Goal: Task Accomplishment & Management: Manage account settings

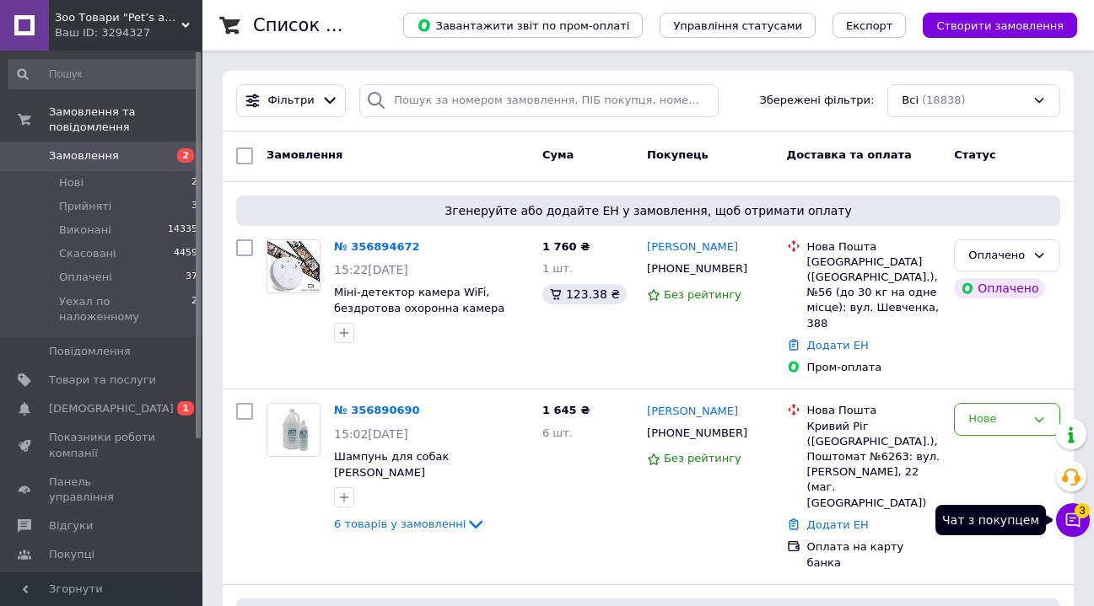
click at [1070, 519] on icon at bounding box center [1073, 520] width 14 height 14
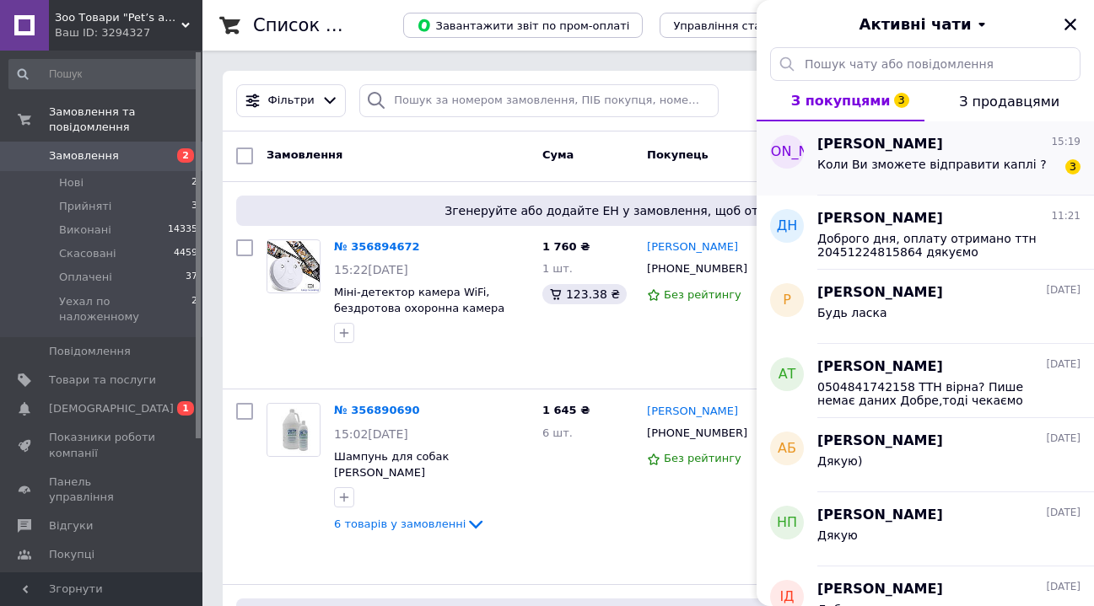
click at [917, 168] on span "Коли Ви зможете відправити каплі ?" at bounding box center [931, 164] width 229 height 13
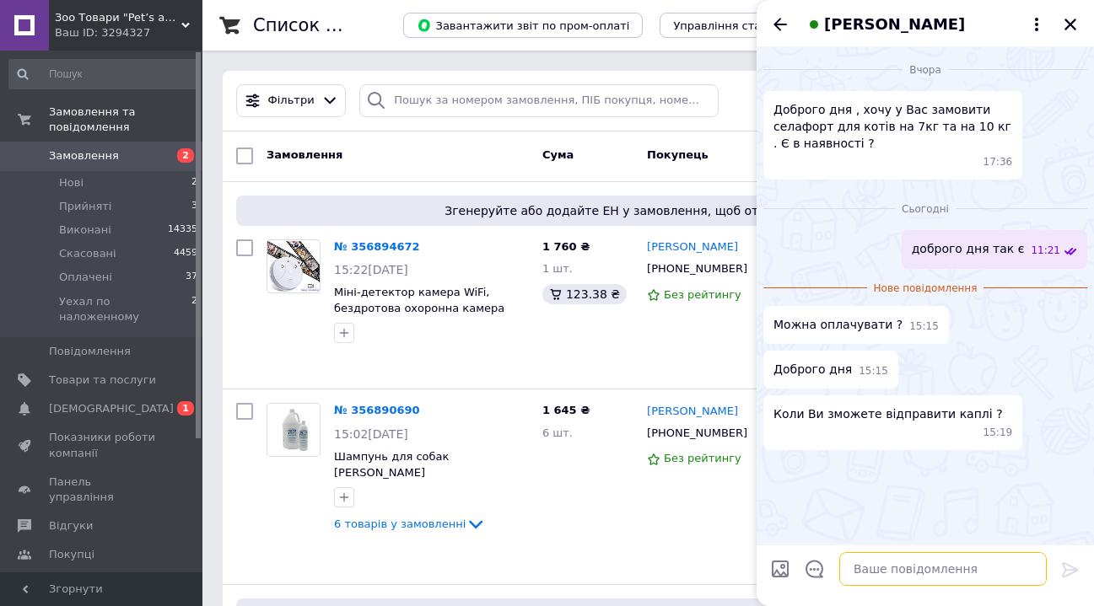
click at [933, 570] on textarea at bounding box center [942, 569] width 207 height 34
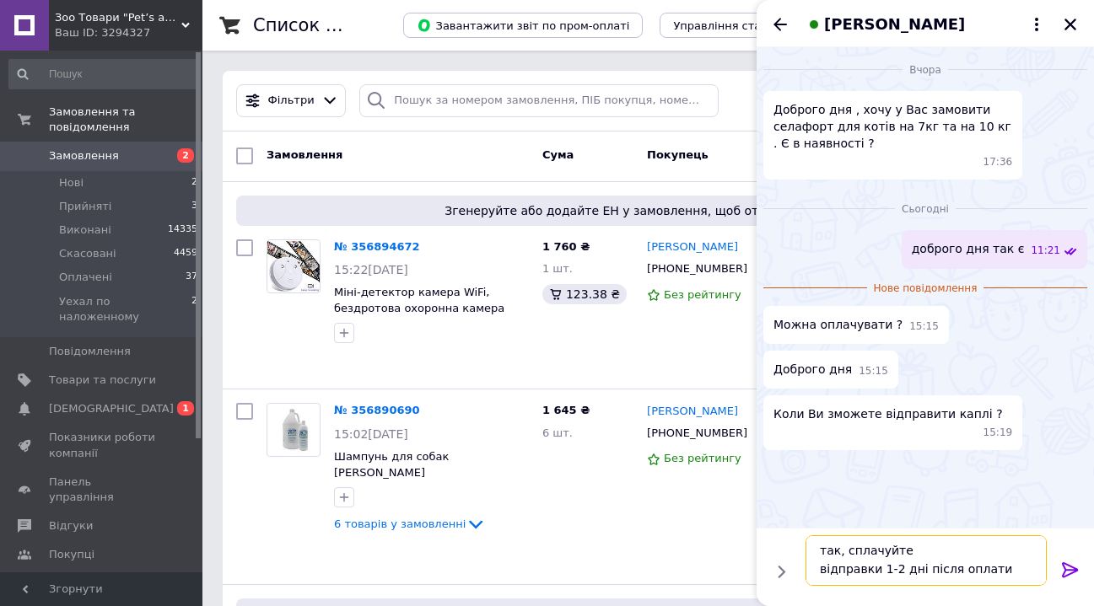
type textarea "так, сплачуйте відправки 1-2 дні після оплати"
click at [1070, 571] on icon at bounding box center [1070, 569] width 16 height 15
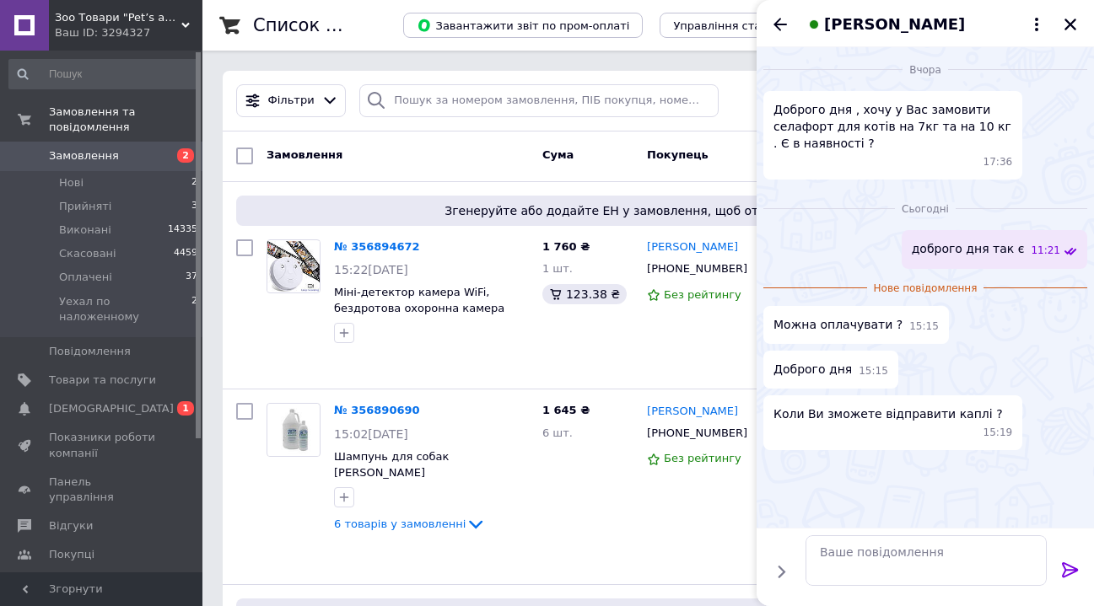
scroll to position [0, 0]
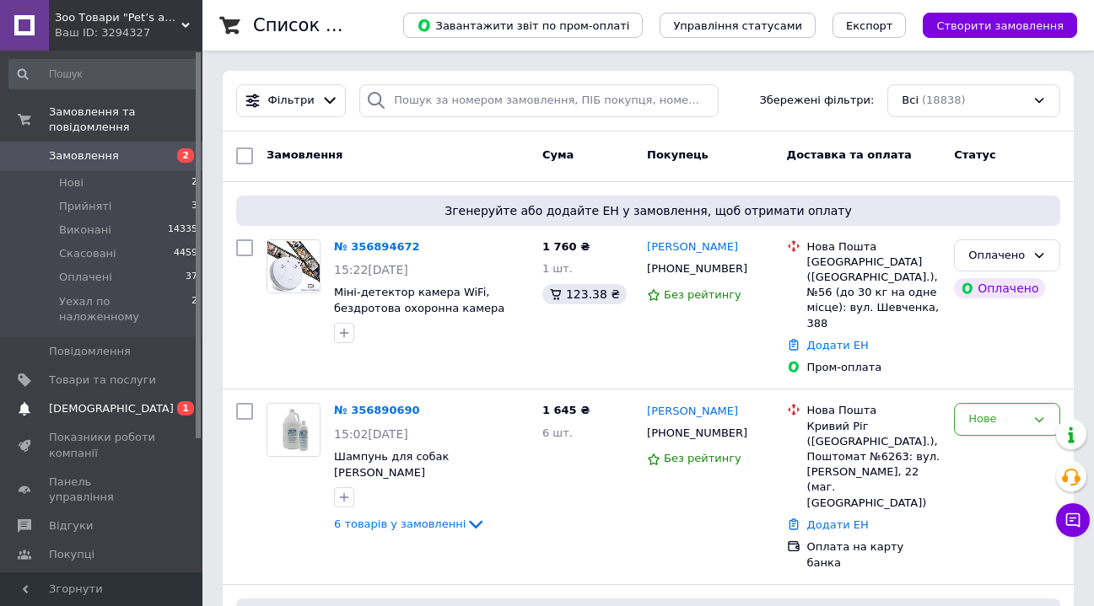
click at [91, 401] on span "[DEMOGRAPHIC_DATA]" at bounding box center [111, 408] width 125 height 15
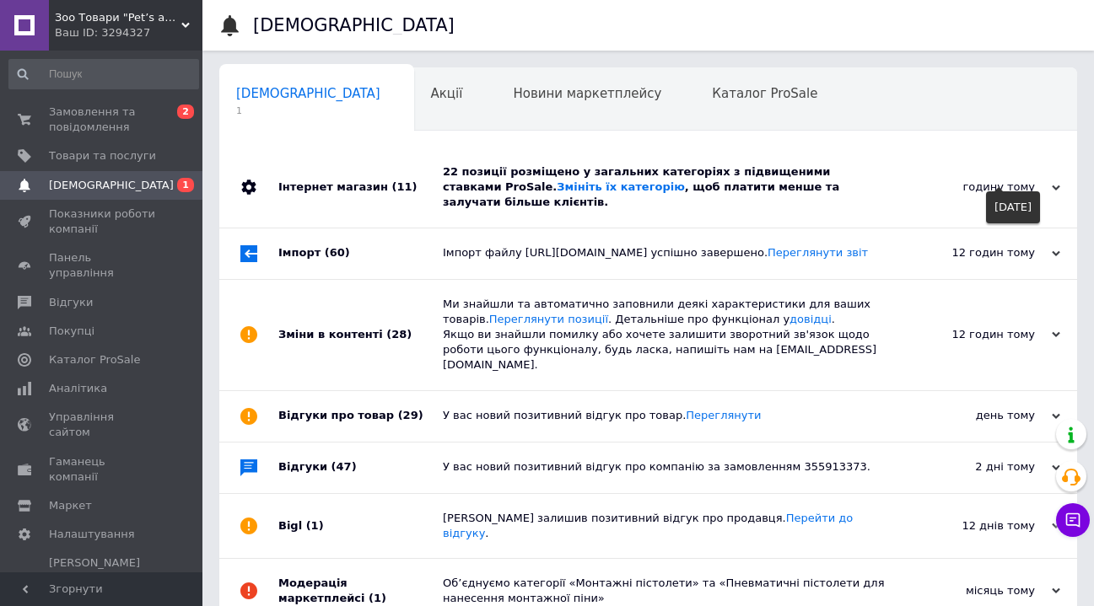
click at [1056, 185] on use at bounding box center [1055, 187] width 8 height 5
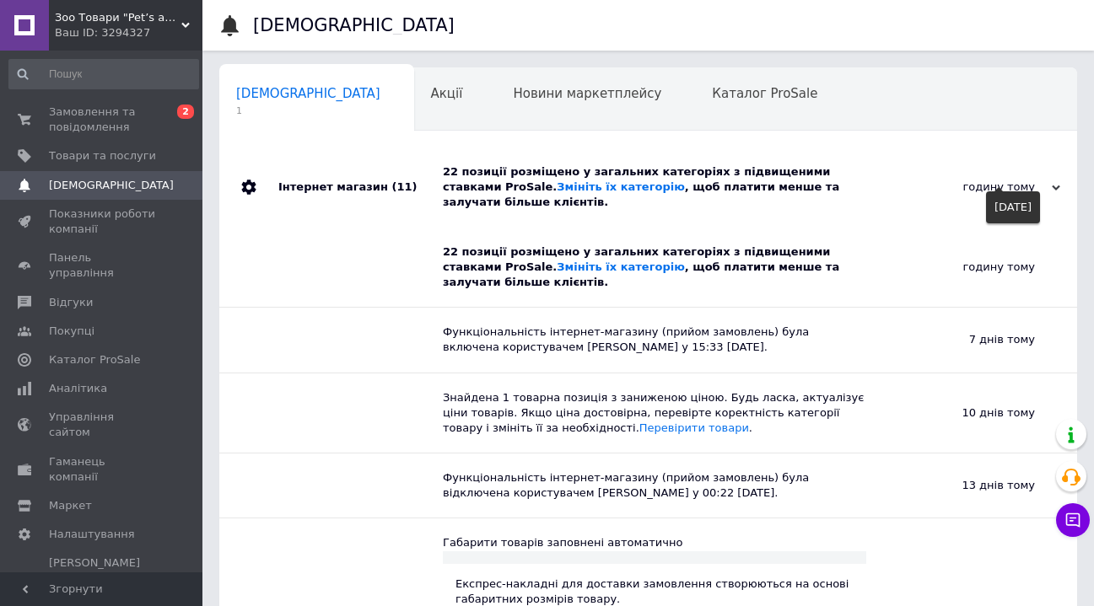
click at [1056, 185] on use at bounding box center [1055, 187] width 8 height 5
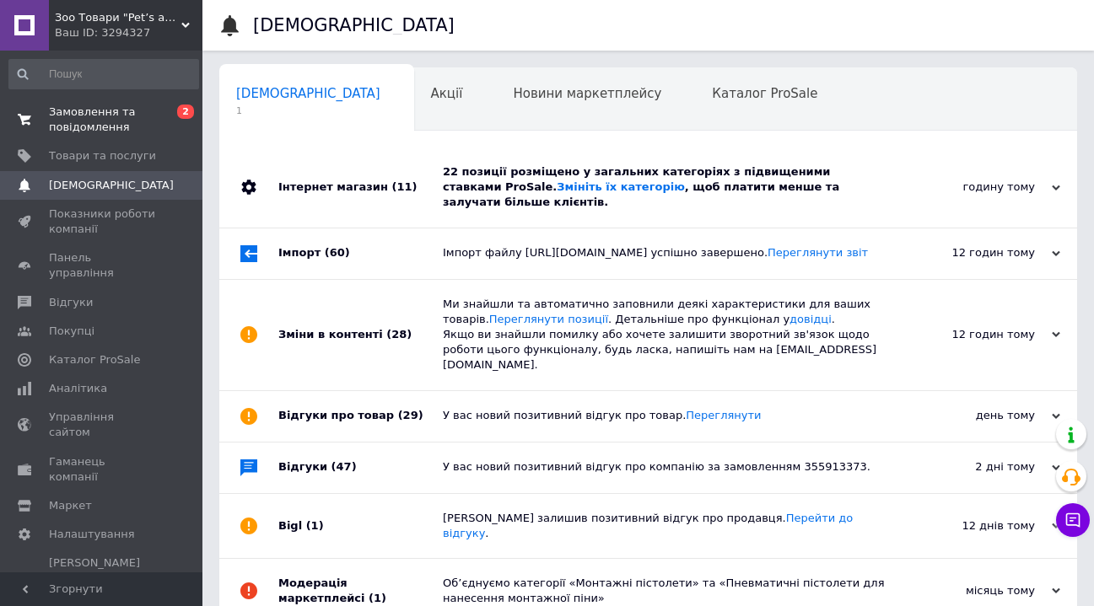
click at [91, 128] on span "Замовлення та повідомлення" at bounding box center [102, 120] width 107 height 30
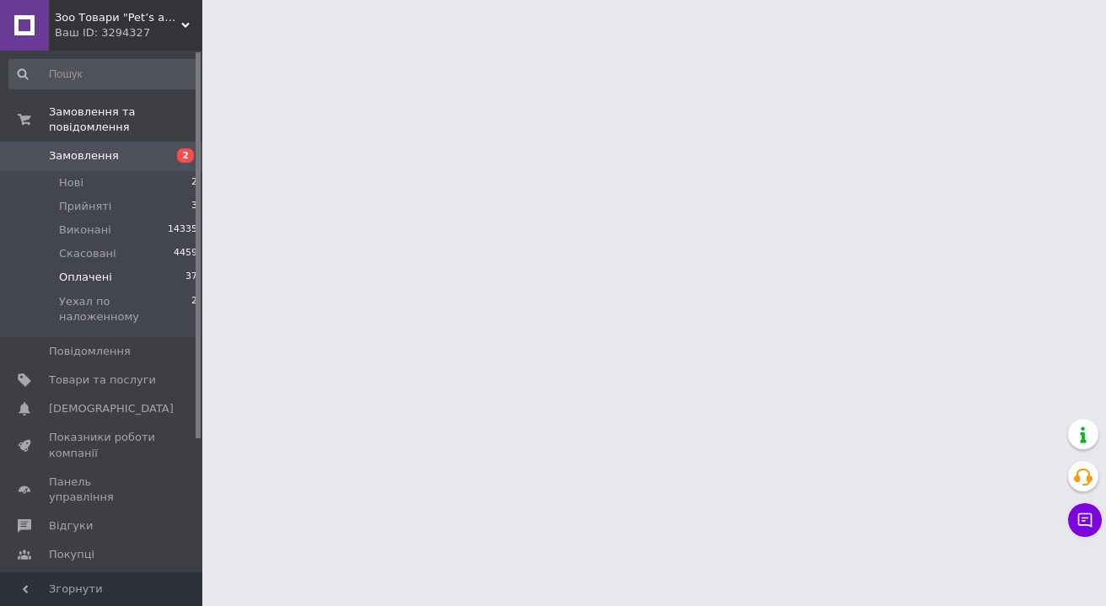
click at [89, 277] on span "Оплачені" at bounding box center [85, 277] width 53 height 15
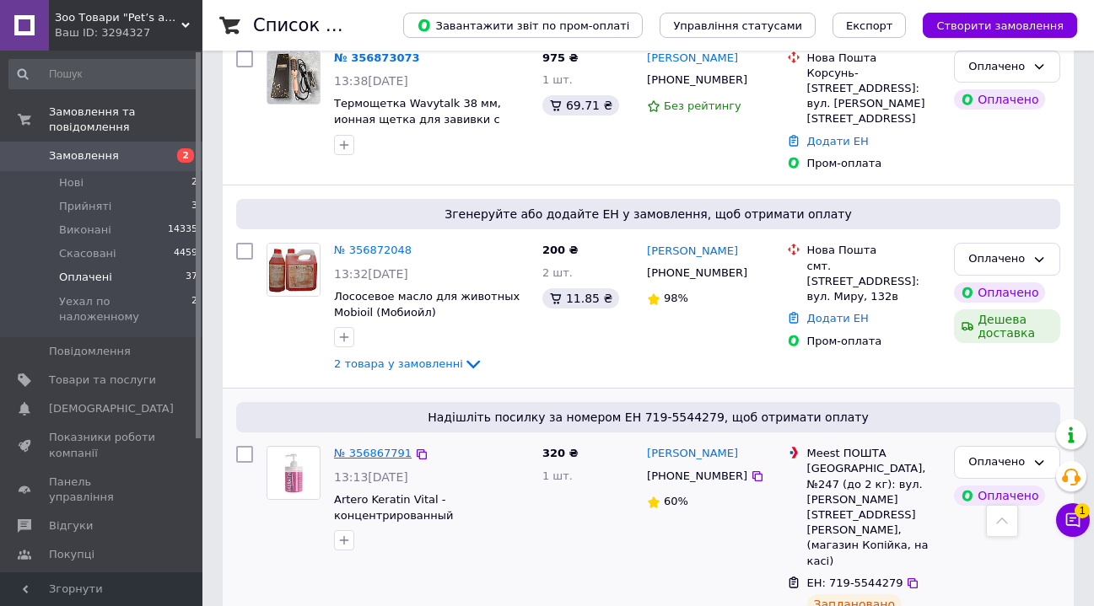
scroll to position [910, 0]
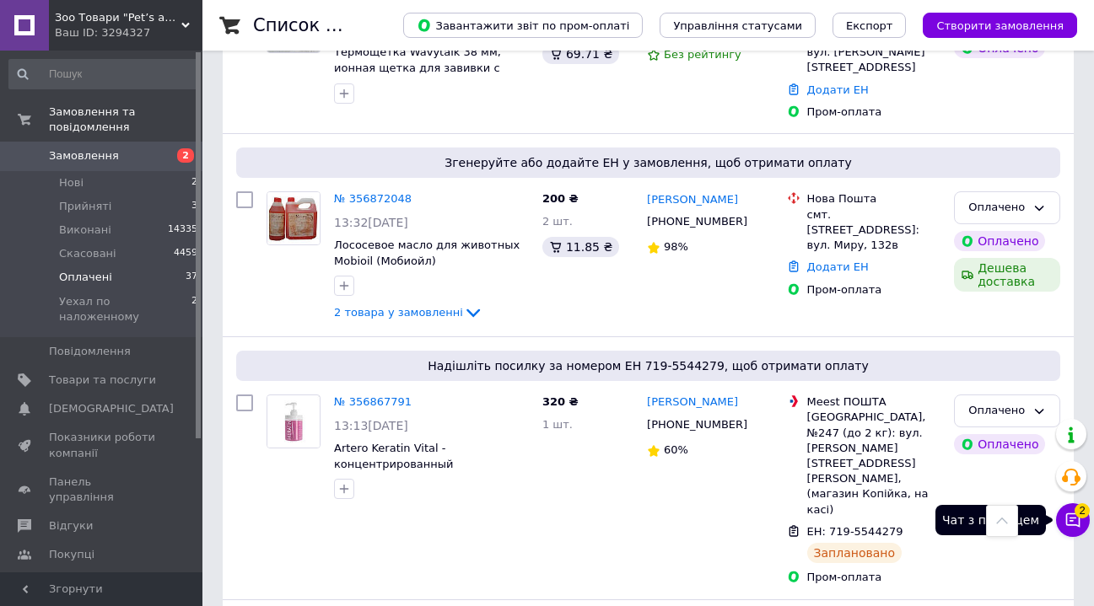
click at [1072, 525] on icon at bounding box center [1073, 520] width 14 height 14
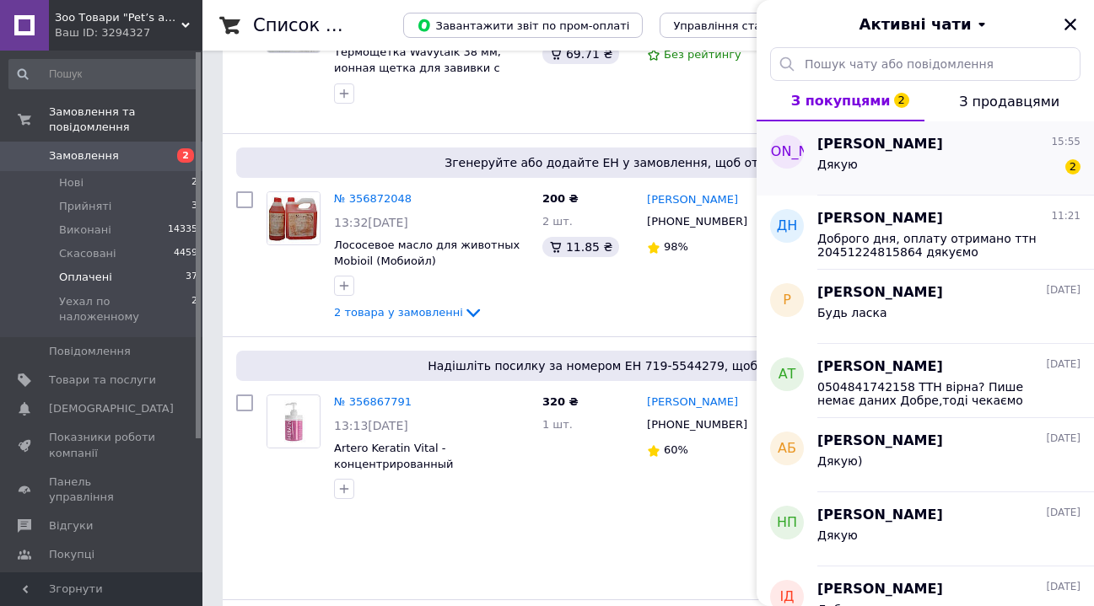
click at [914, 164] on div "Дякую 2" at bounding box center [948, 167] width 263 height 27
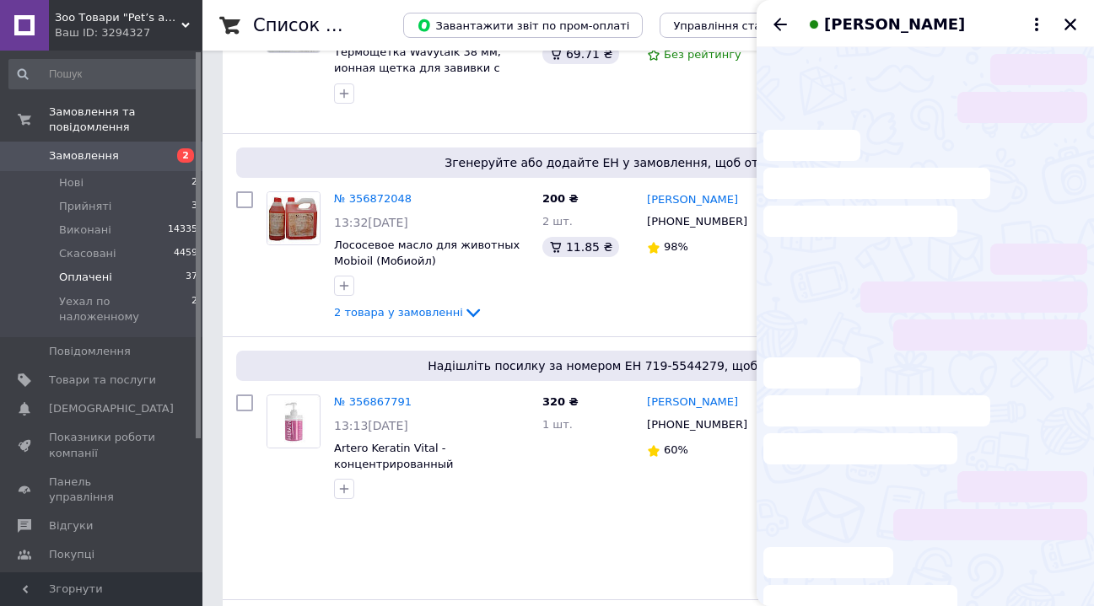
scroll to position [45, 0]
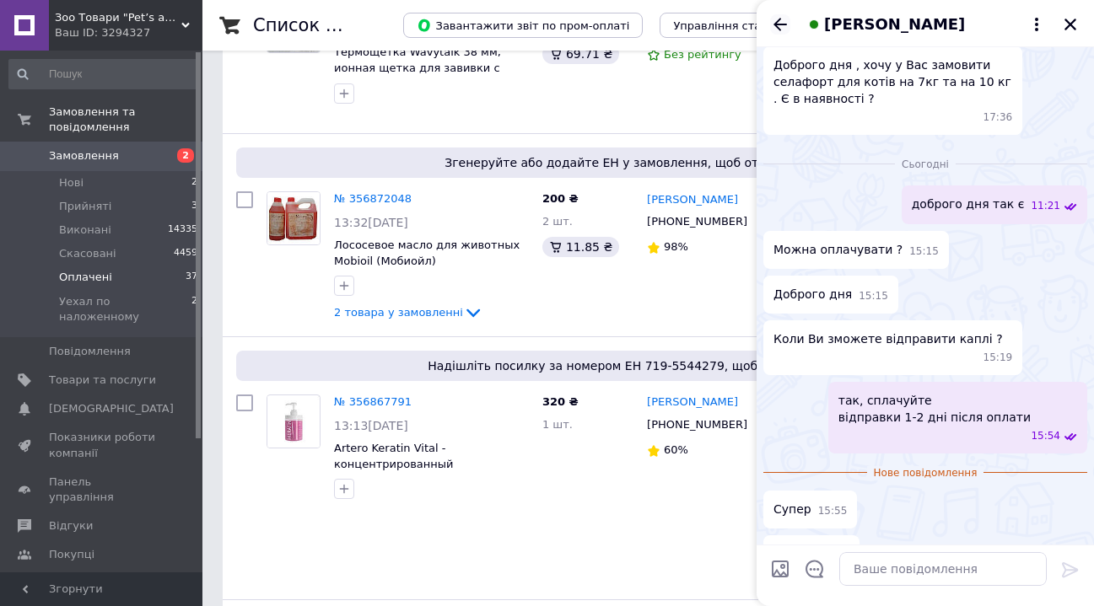
click at [782, 25] on icon "Назад" at bounding box center [780, 24] width 20 height 20
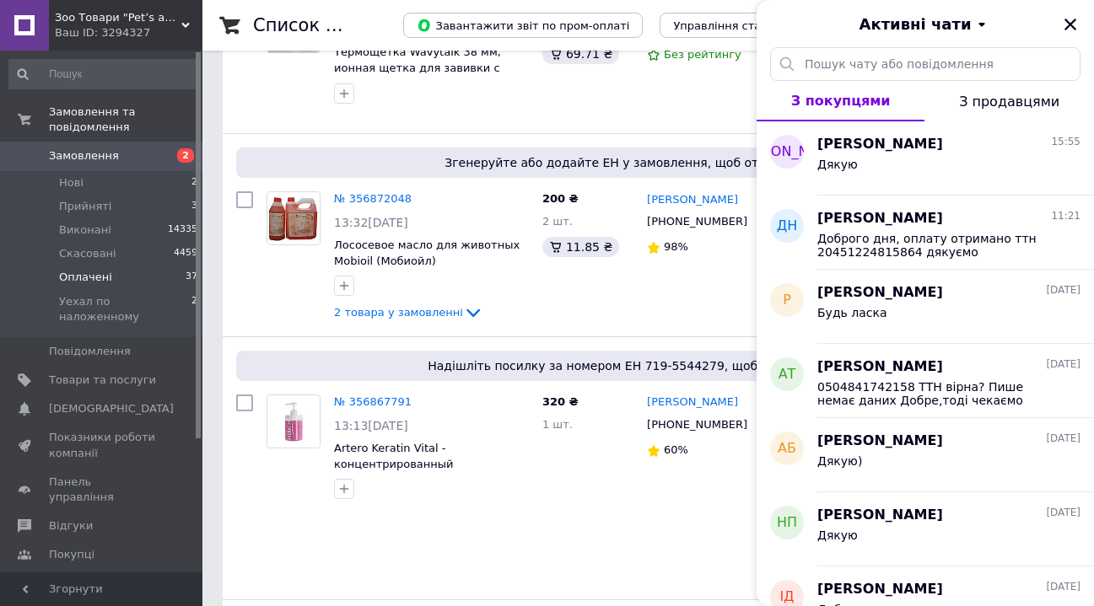
click at [1075, 25] on icon "Закрити" at bounding box center [1069, 24] width 15 height 15
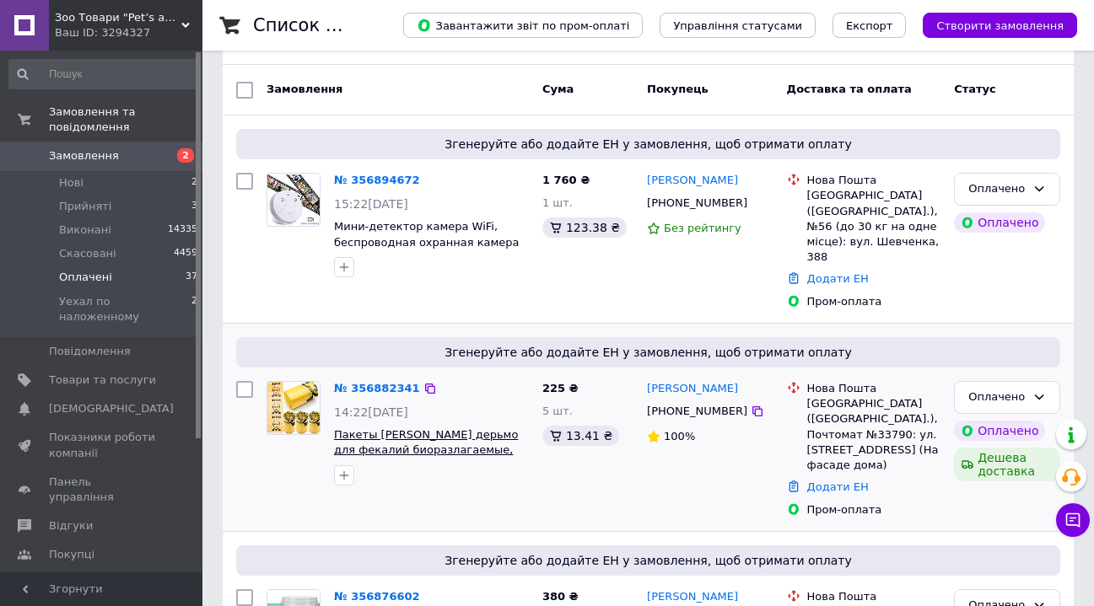
scroll to position [99, 0]
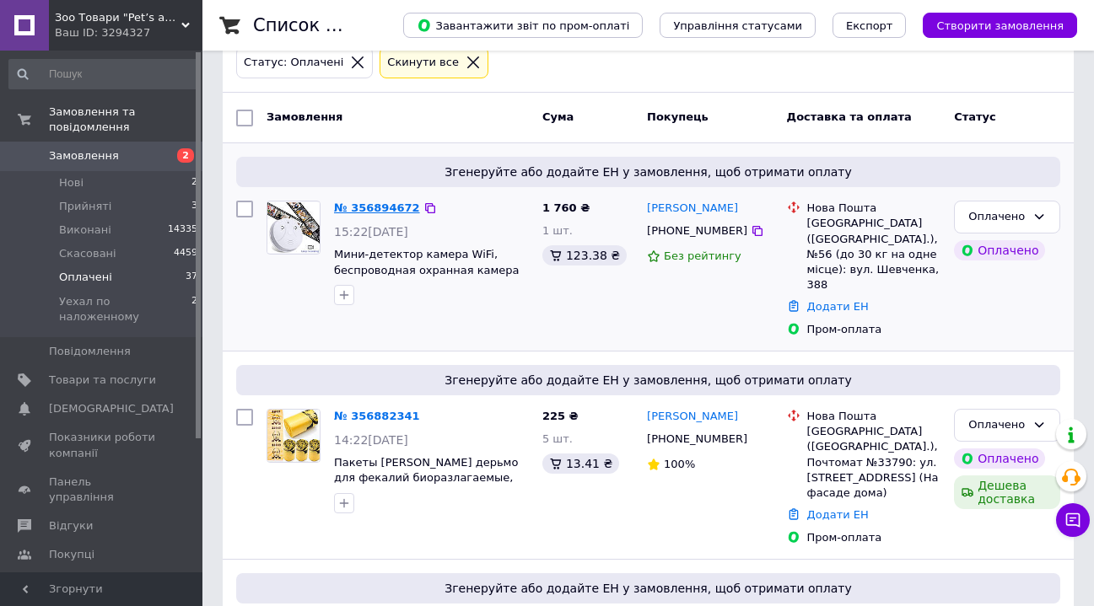
click at [377, 204] on link "№ 356894672" at bounding box center [377, 208] width 86 height 13
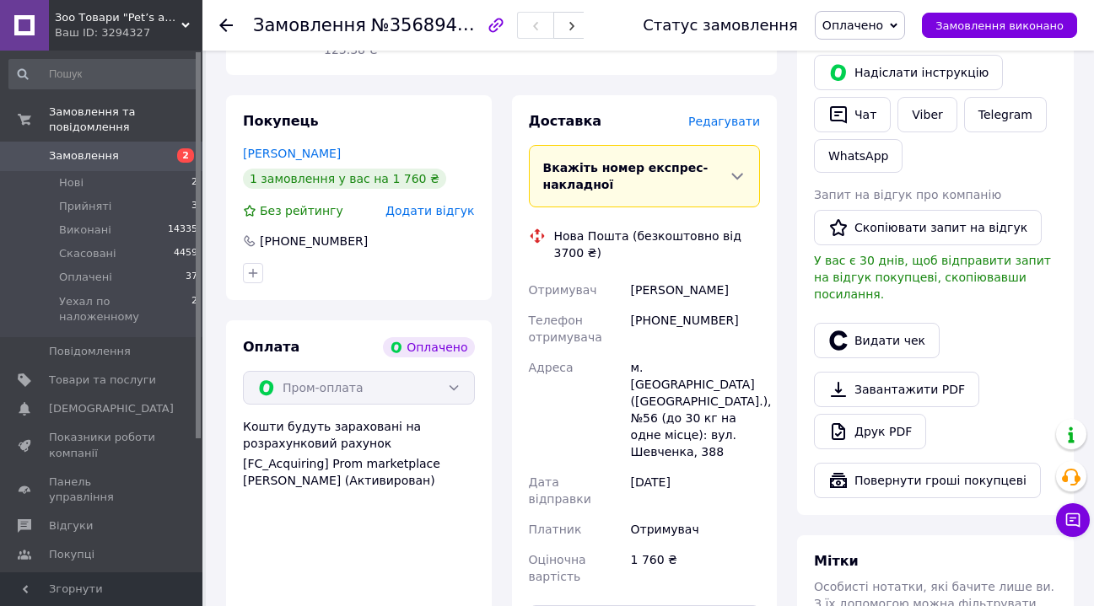
scroll to position [685, 0]
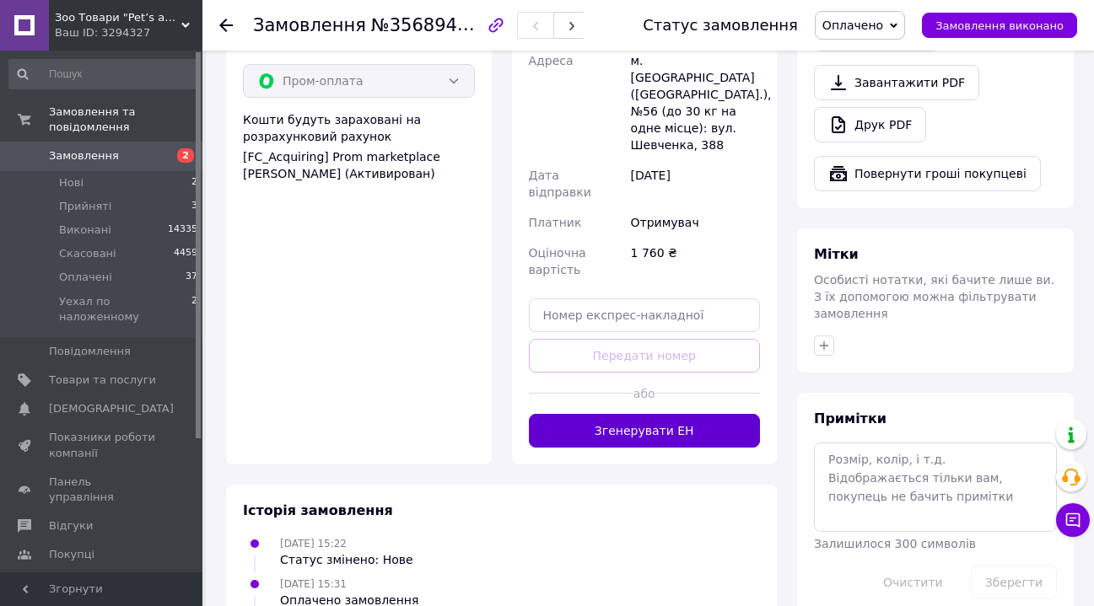
click at [675, 414] on button "Згенерувати ЕН" at bounding box center [645, 431] width 232 height 34
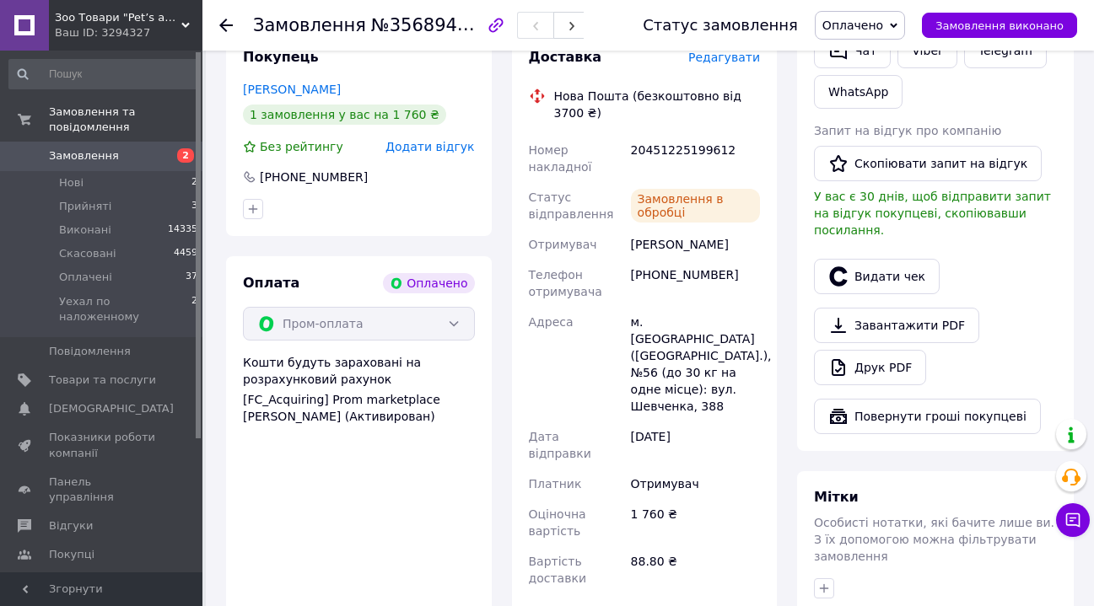
scroll to position [259, 0]
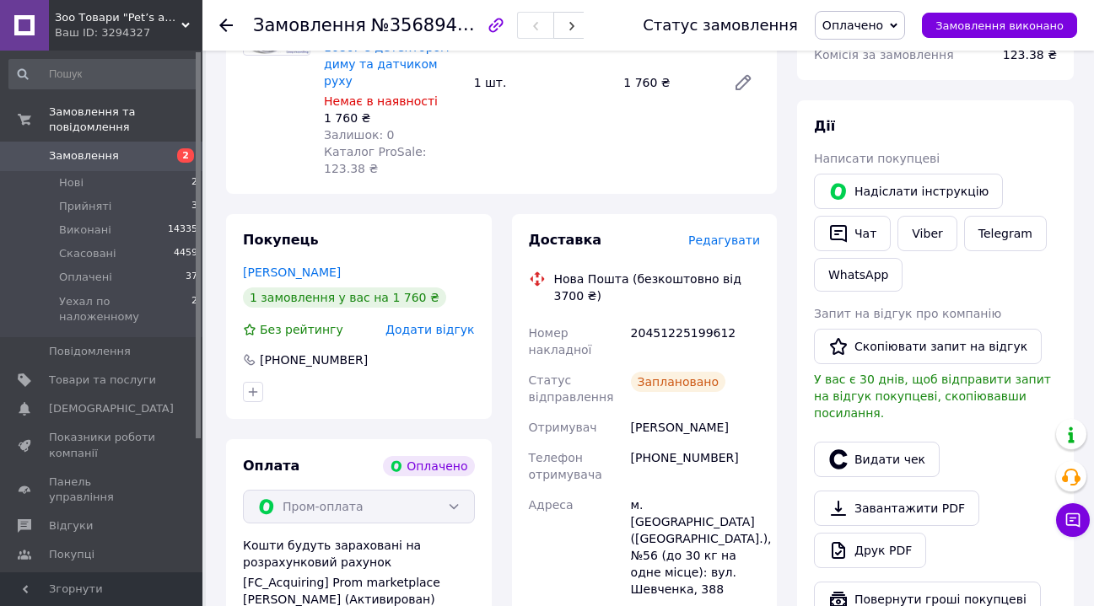
click at [682, 318] on div "20451225199612" at bounding box center [695, 341] width 136 height 47
copy div "20451225199612"
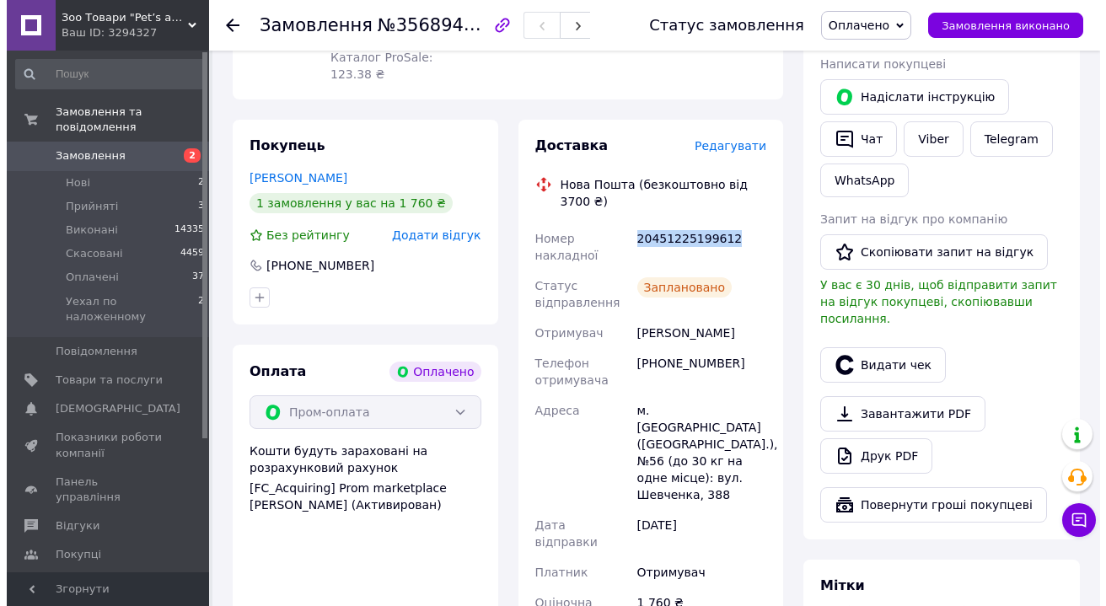
scroll to position [412, 0]
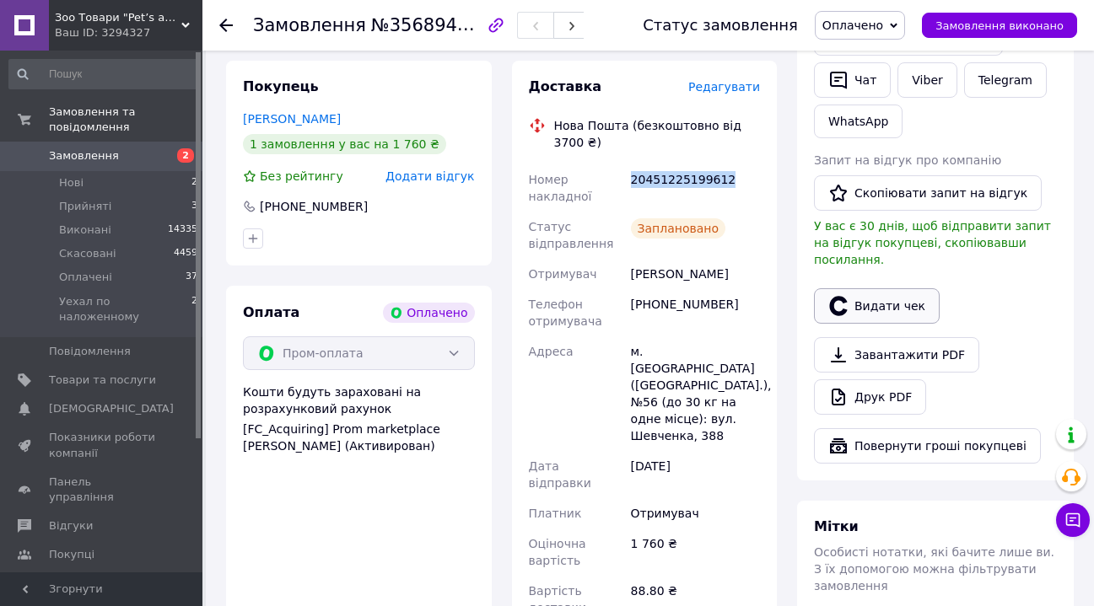
click at [864, 288] on button "Видати чек" at bounding box center [877, 305] width 126 height 35
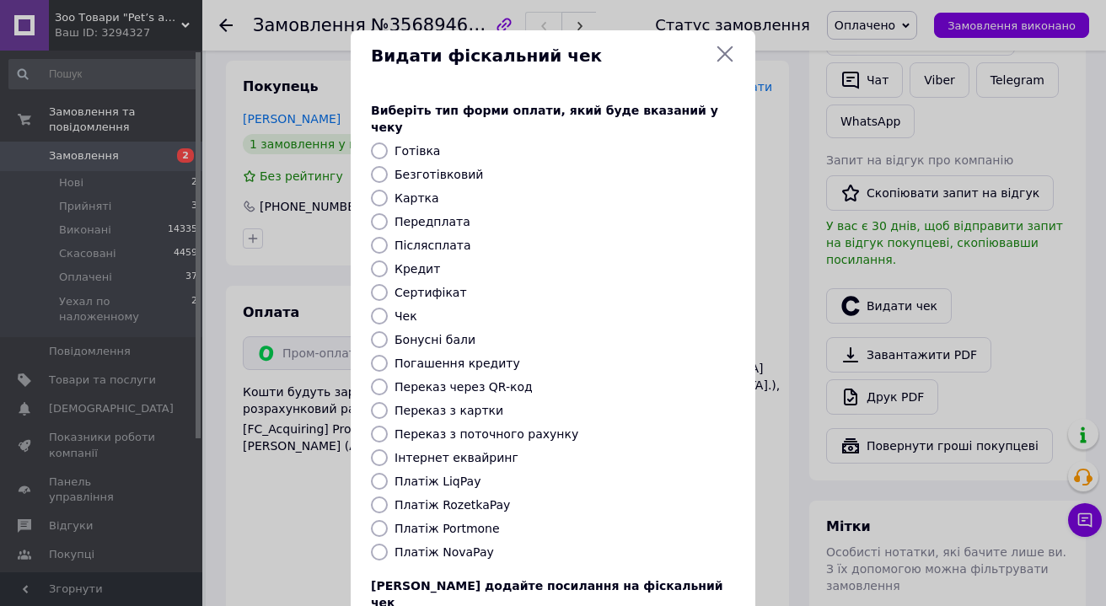
click at [487, 498] on label "Платіж RozetkaPay" at bounding box center [453, 504] width 116 height 13
click at [388, 497] on input "Платіж RozetkaPay" at bounding box center [379, 505] width 17 height 17
radio input "true"
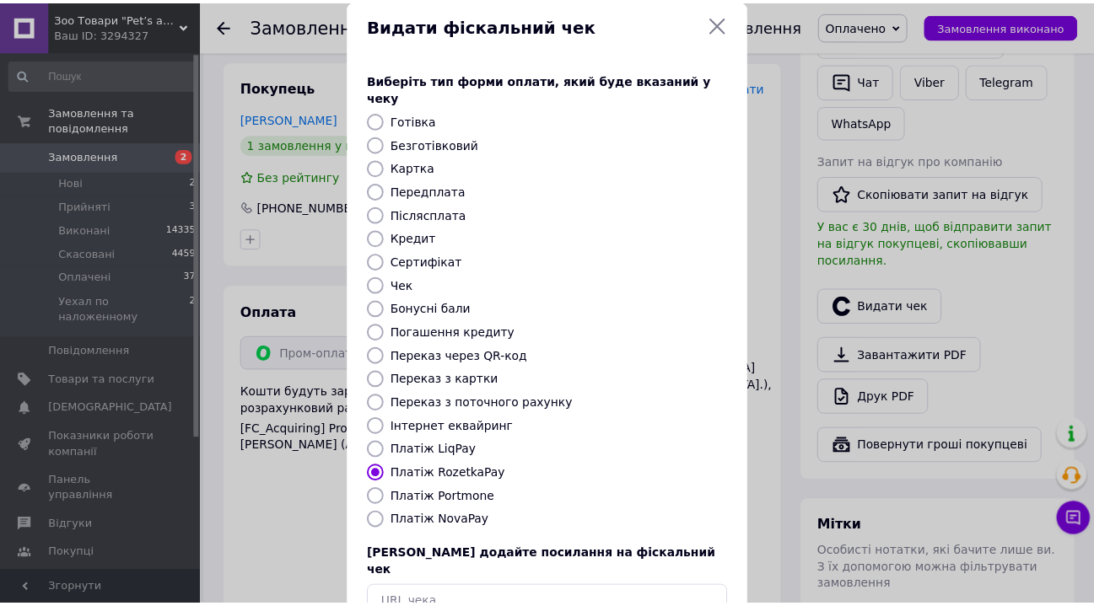
scroll to position [117, 0]
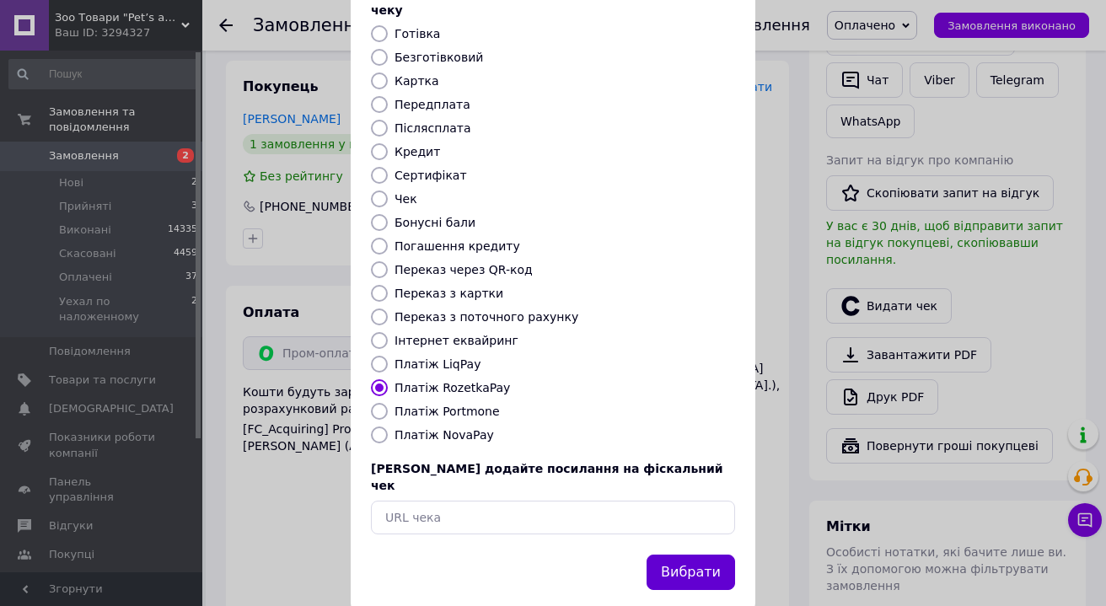
click at [706, 555] on button "Вибрати" at bounding box center [691, 573] width 89 height 36
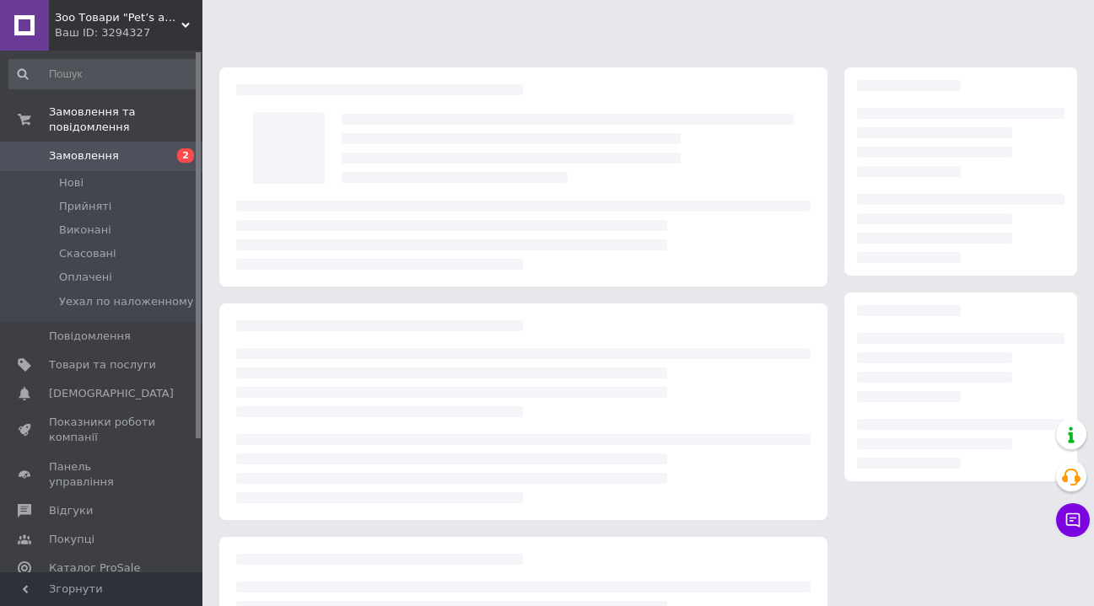
scroll to position [164, 0]
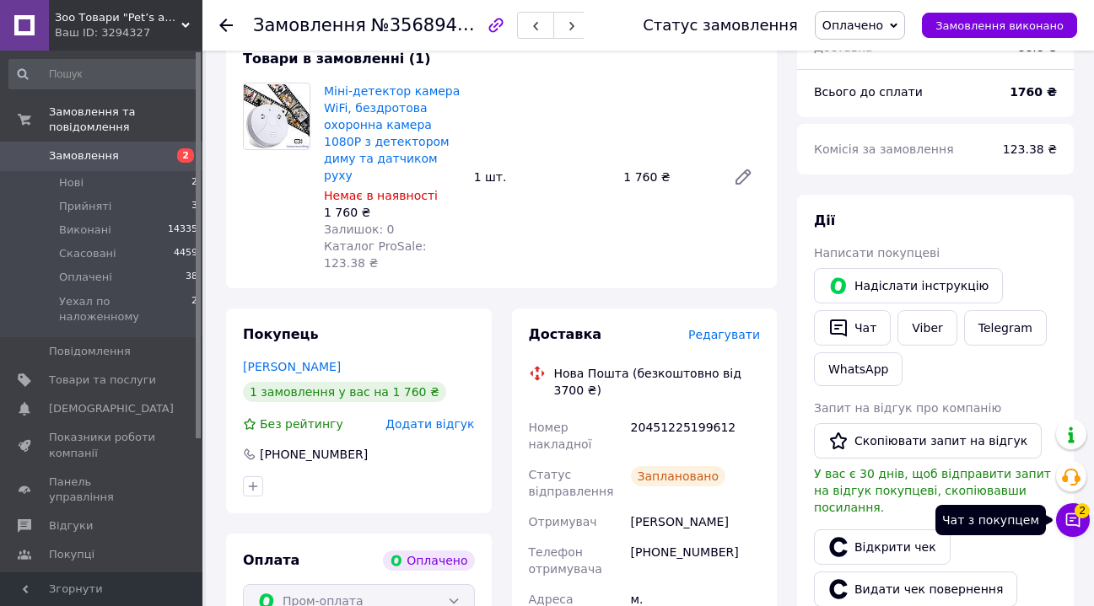
click at [1078, 523] on icon at bounding box center [1073, 520] width 14 height 14
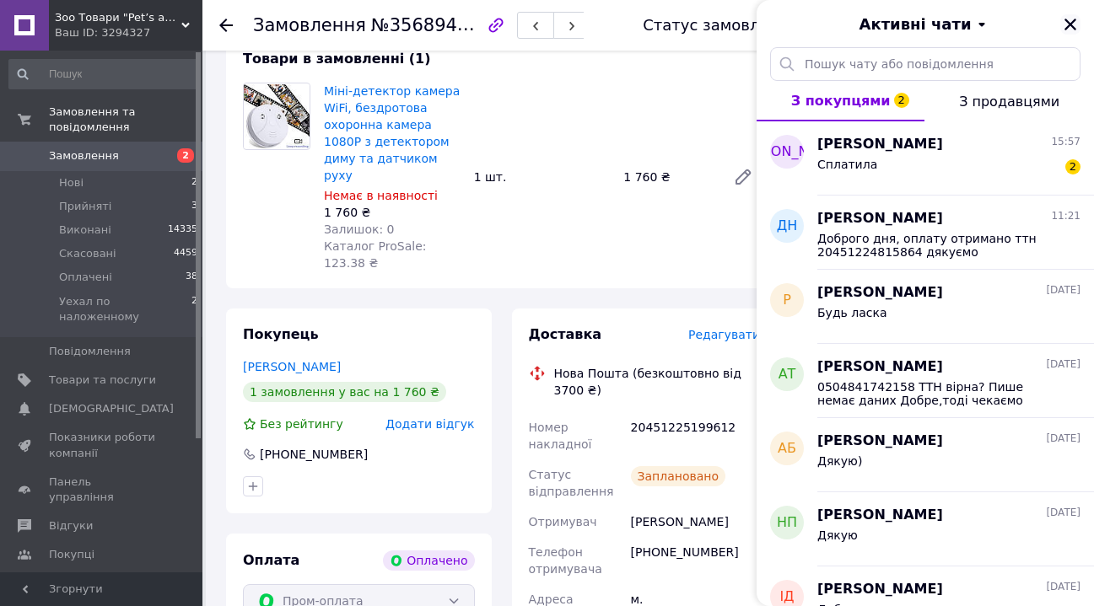
click at [1068, 21] on icon "Закрити" at bounding box center [1070, 25] width 12 height 12
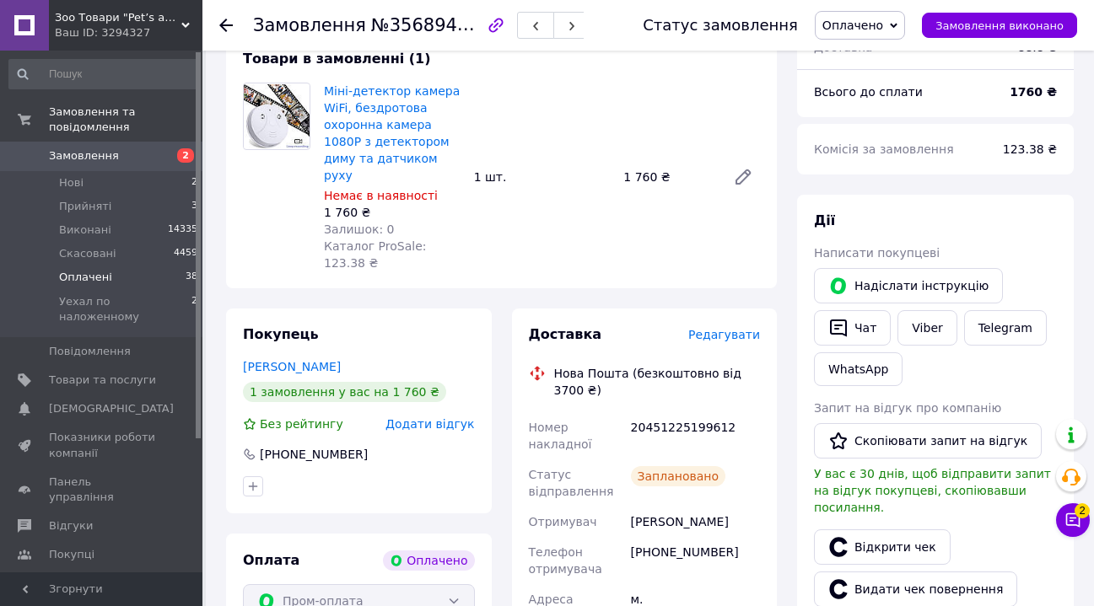
click at [100, 276] on span "Оплачені" at bounding box center [85, 277] width 53 height 15
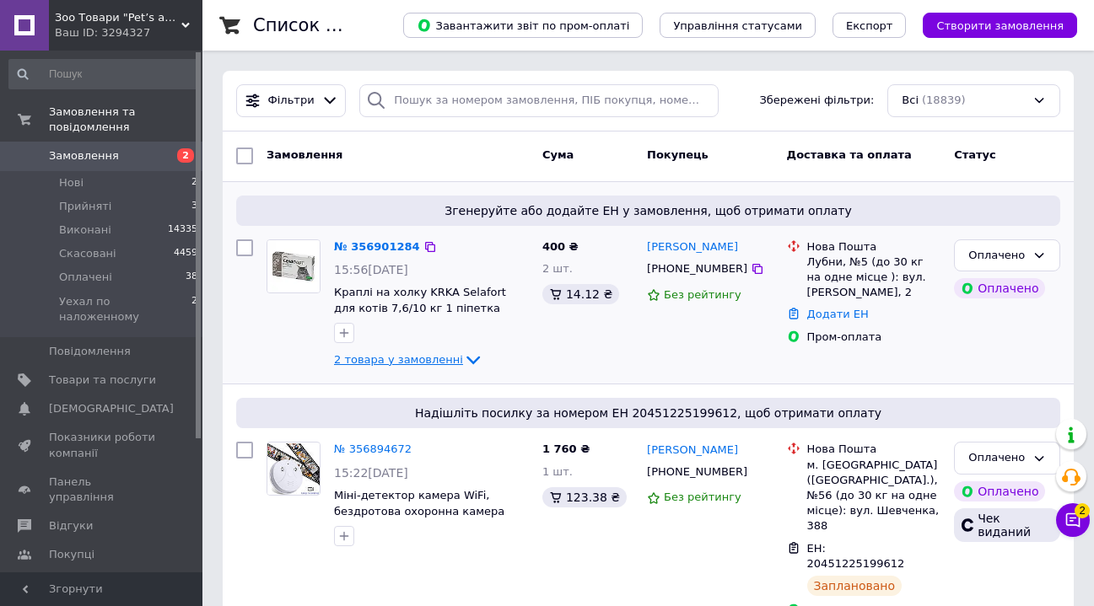
click at [444, 360] on span "2 товара у замовленні" at bounding box center [398, 359] width 129 height 13
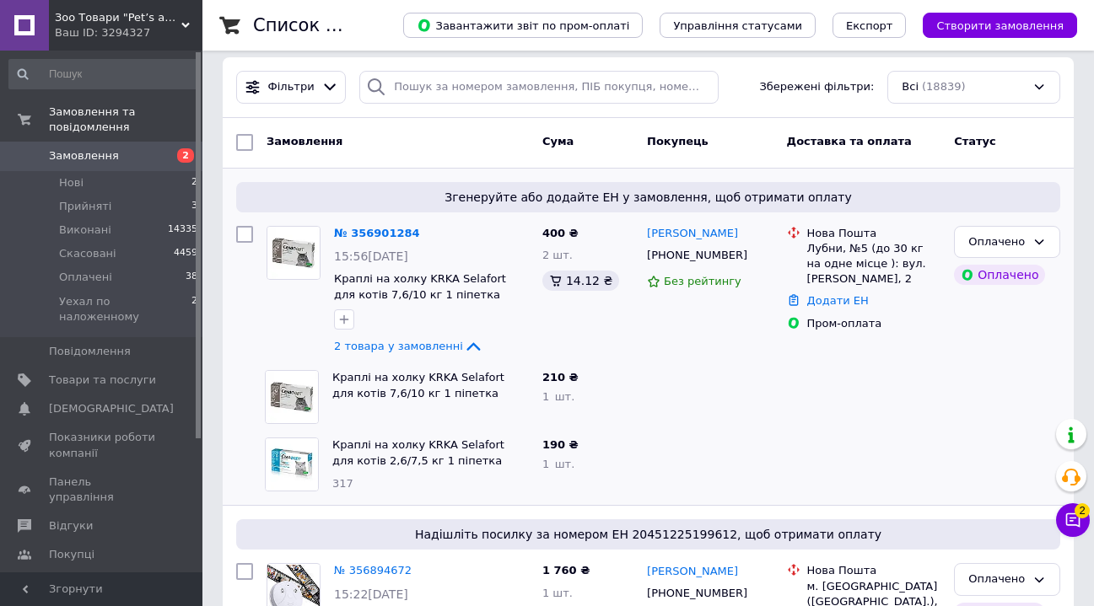
scroll to position [31, 0]
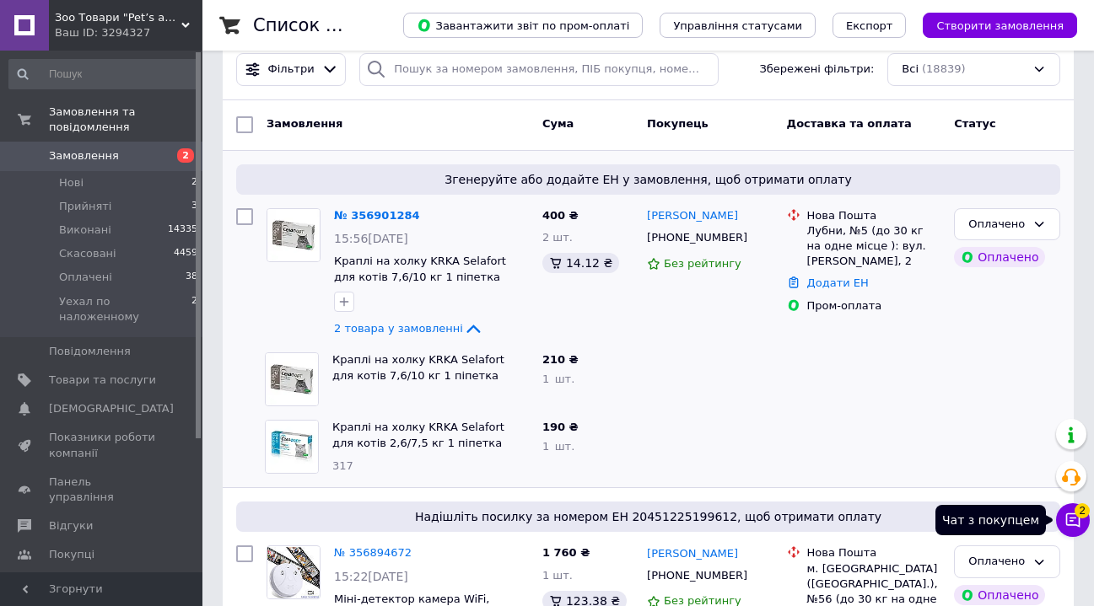
click at [1069, 522] on icon at bounding box center [1072, 520] width 17 height 17
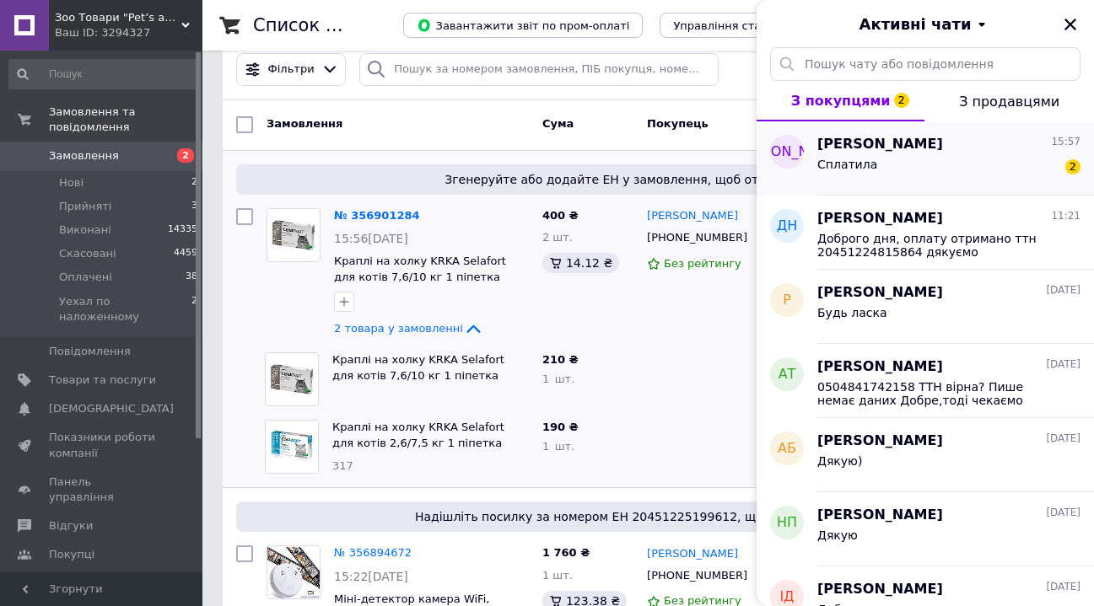
click at [891, 169] on div "Сплатила 2" at bounding box center [948, 167] width 263 height 27
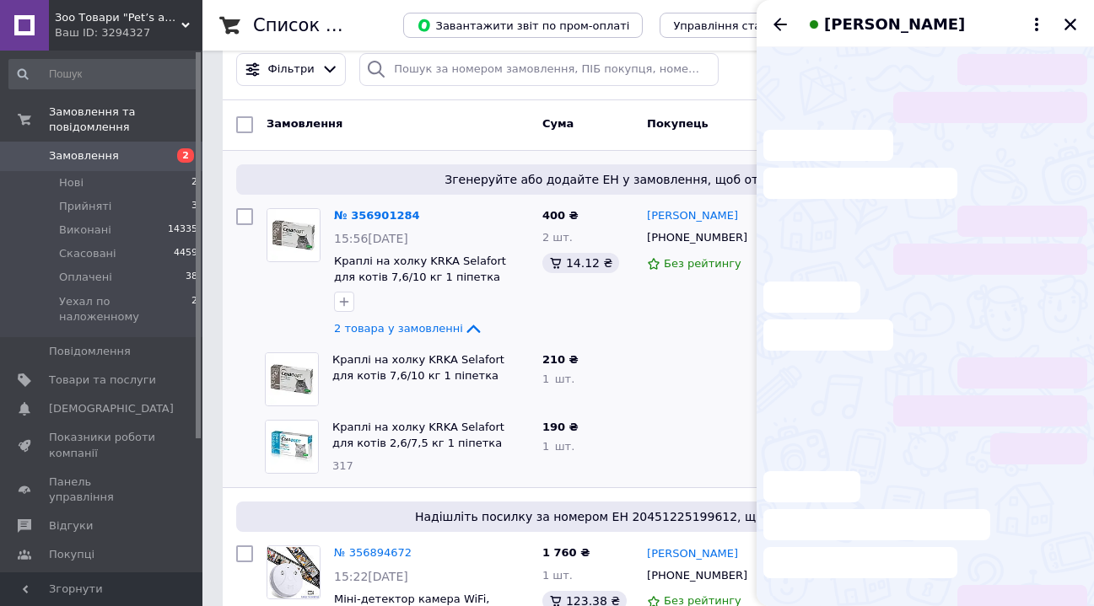
scroll to position [378, 0]
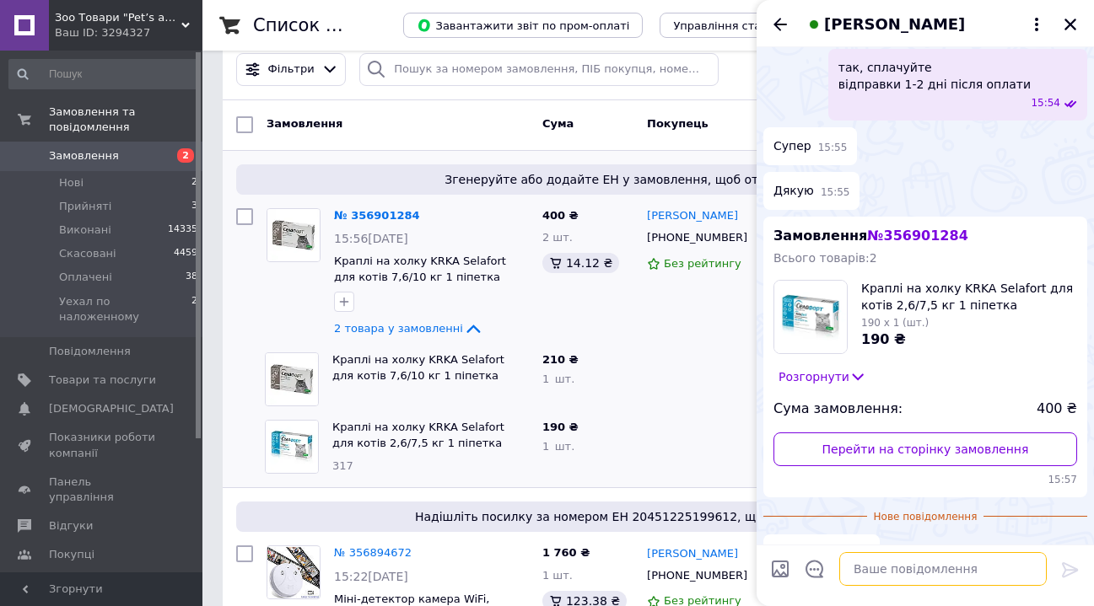
click at [881, 560] on textarea at bounding box center [942, 569] width 207 height 34
type textarea "дякуємо за замовлення"
drag, startPoint x: 881, startPoint y: 559, endPoint x: 1067, endPoint y: 570, distance: 186.7
click at [1067, 570] on icon at bounding box center [1070, 569] width 16 height 15
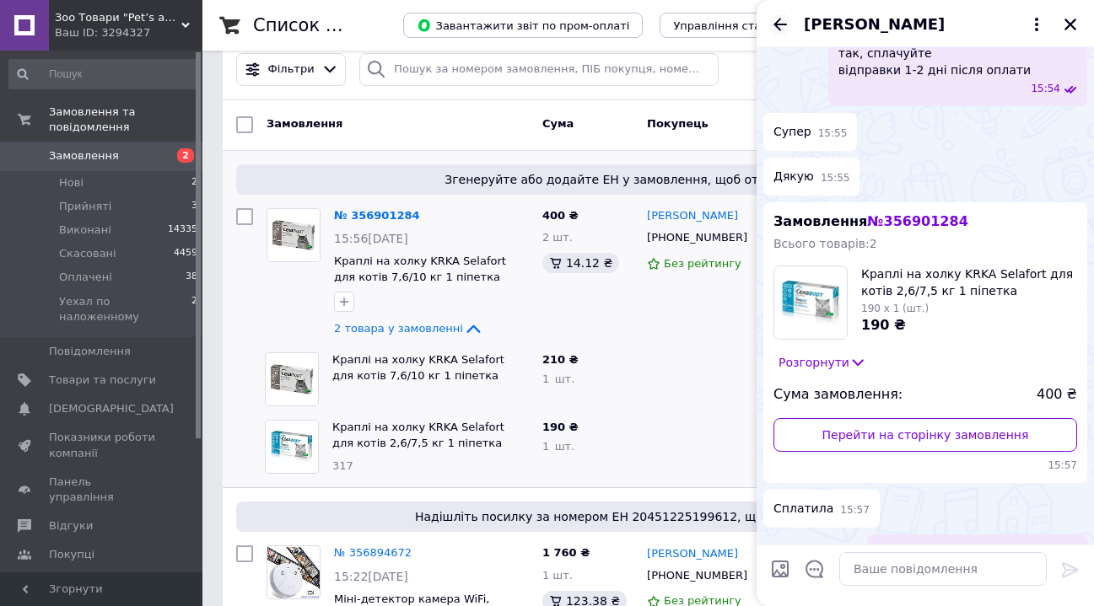
click at [778, 21] on icon "Назад" at bounding box center [779, 24] width 13 height 13
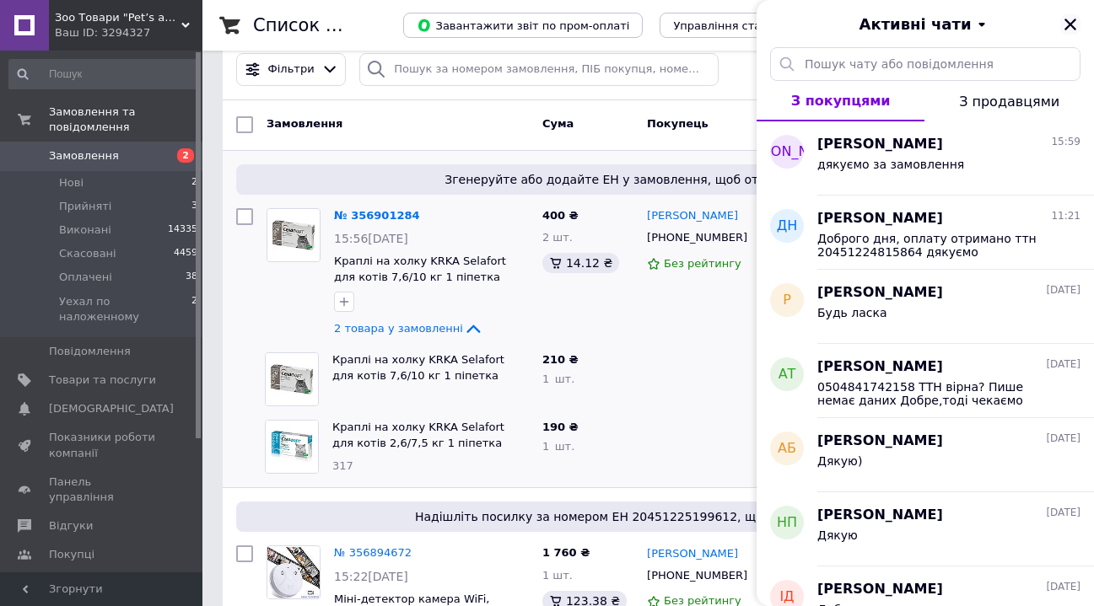
click at [1067, 22] on icon "Закрити" at bounding box center [1070, 25] width 12 height 12
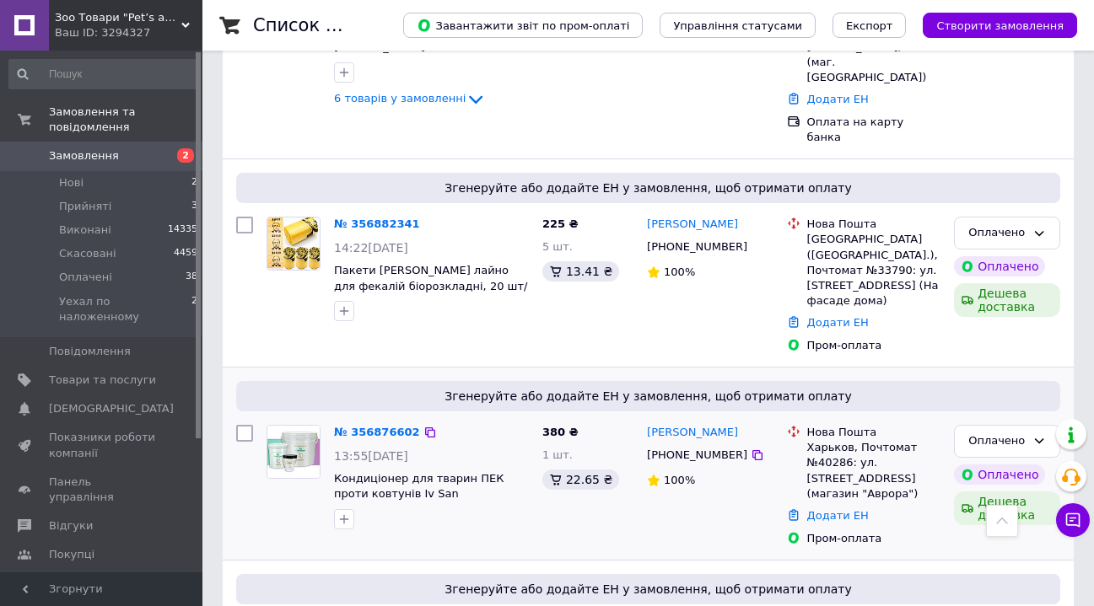
scroll to position [825, 0]
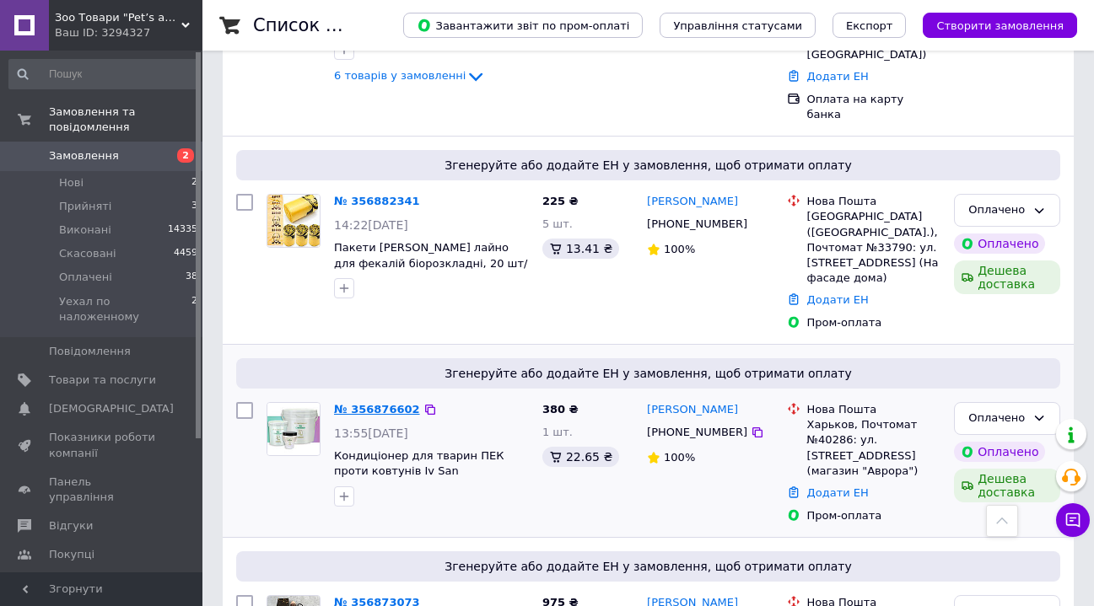
click at [379, 403] on link "№ 356876602" at bounding box center [377, 409] width 86 height 13
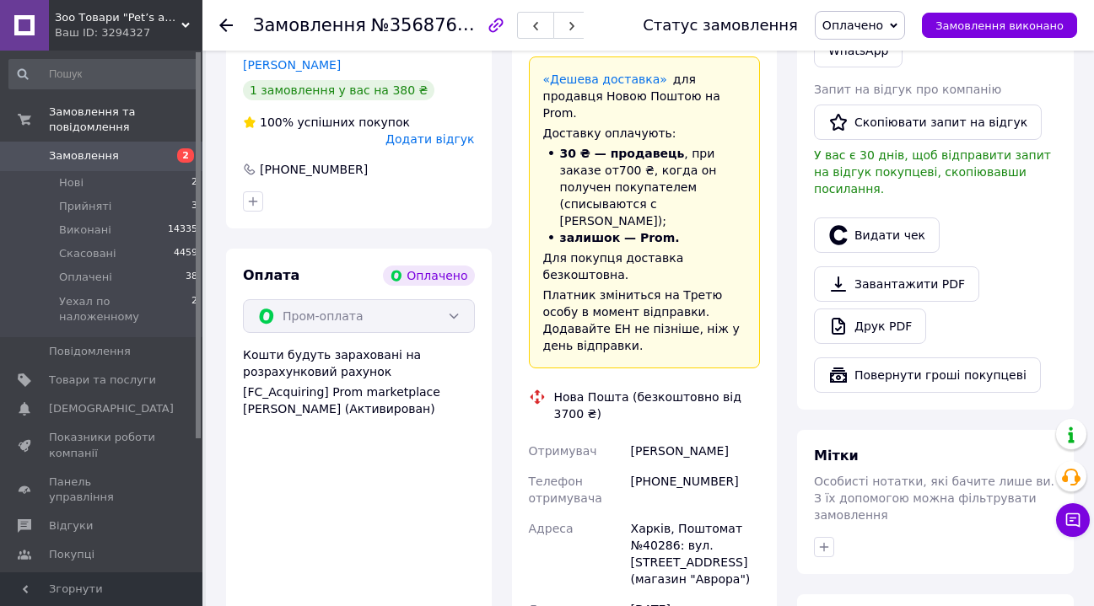
scroll to position [728, 0]
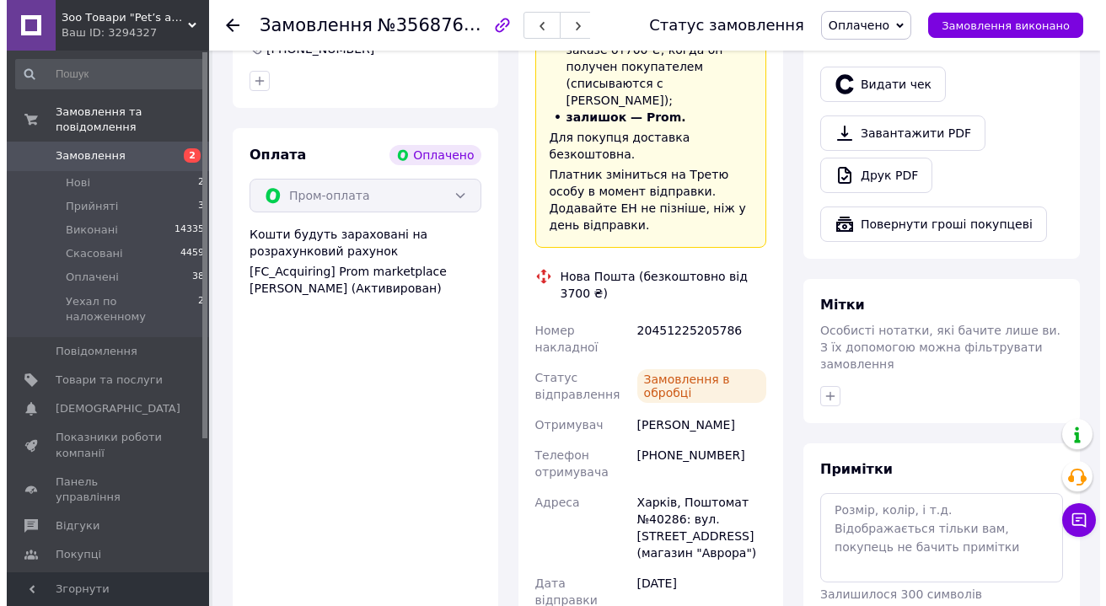
scroll to position [501, 0]
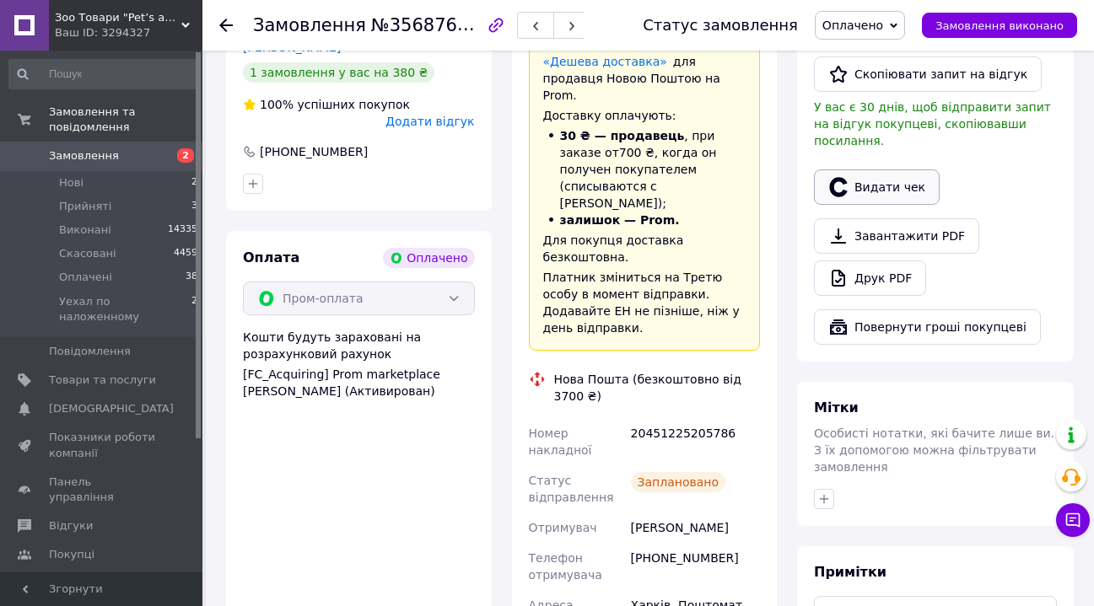
click at [897, 169] on button "Видати чек" at bounding box center [877, 186] width 126 height 35
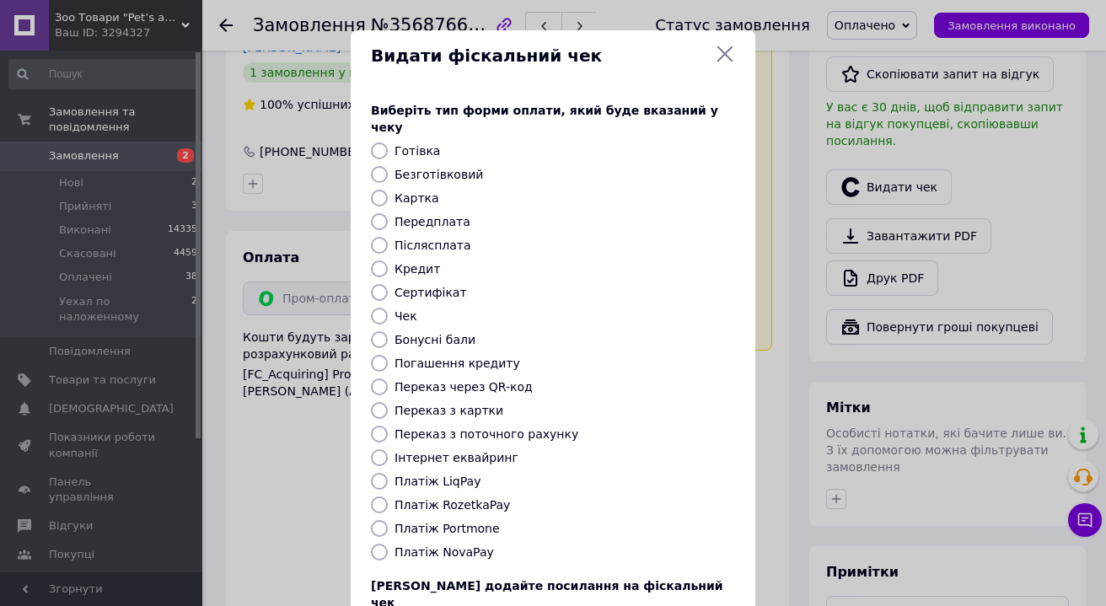
click at [459, 498] on label "Платіж RozetkaPay" at bounding box center [453, 504] width 116 height 13
click at [388, 497] on input "Платіж RozetkaPay" at bounding box center [379, 505] width 17 height 17
radio input "true"
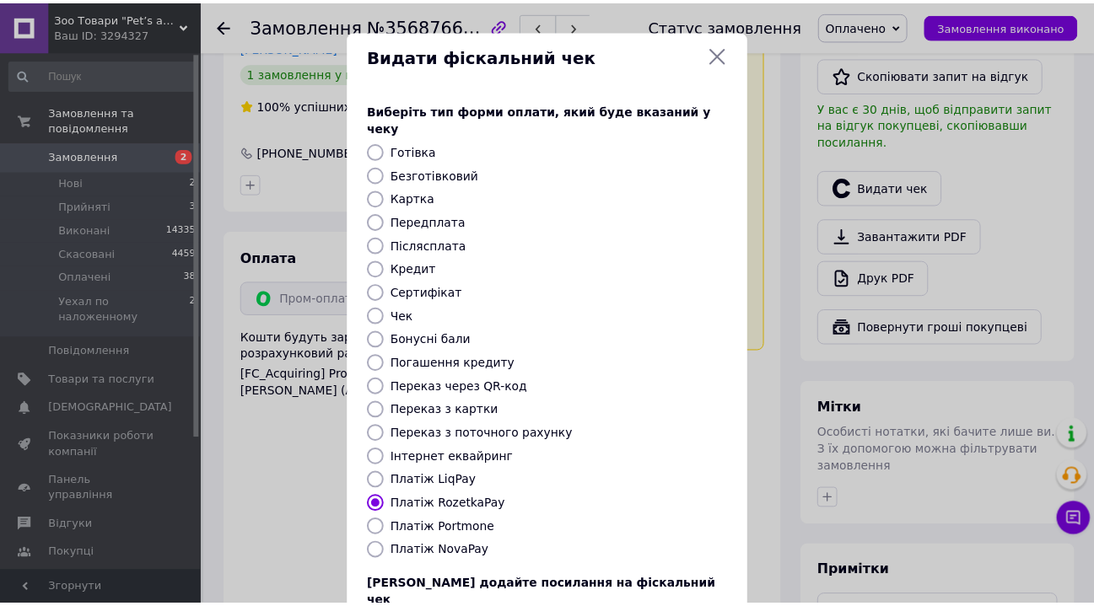
scroll to position [117, 0]
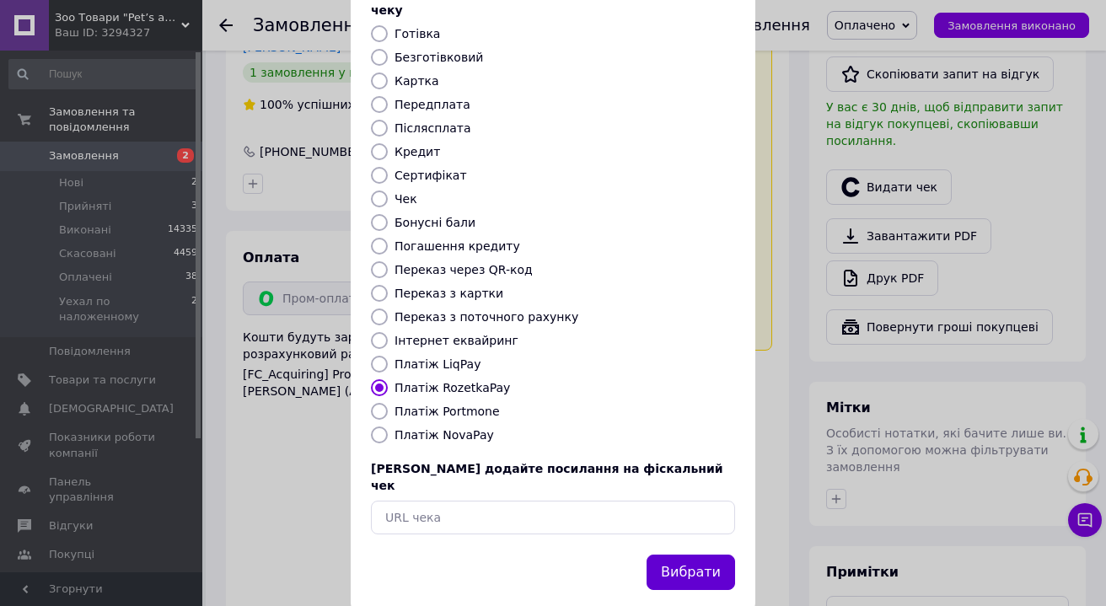
click at [680, 555] on button "Вибрати" at bounding box center [691, 573] width 89 height 36
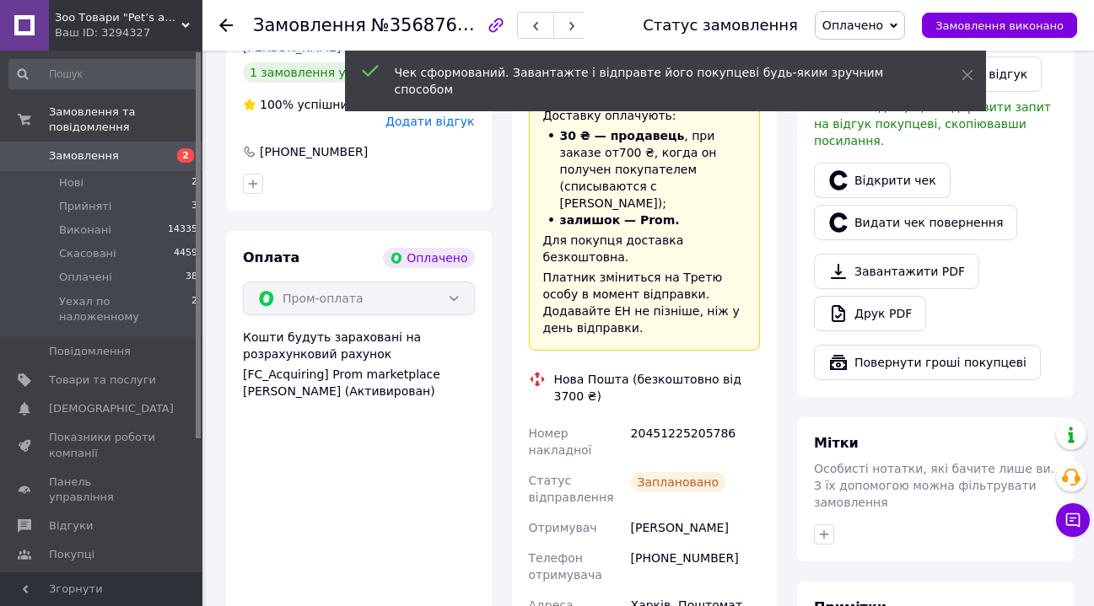
click at [670, 418] on div "20451225205786" at bounding box center [695, 441] width 136 height 47
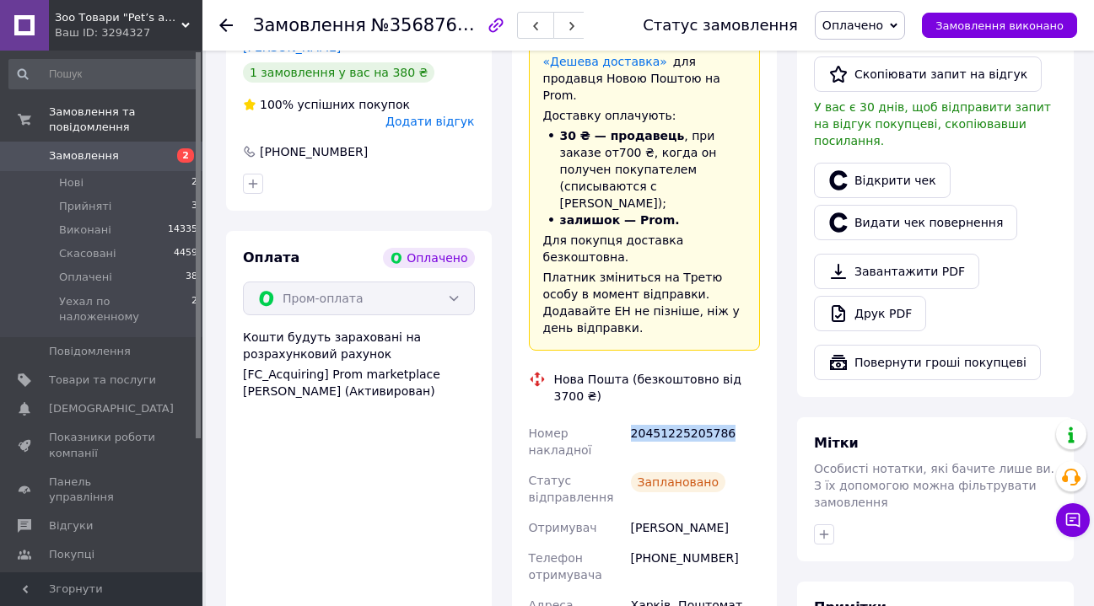
copy div "20451225205786"
click at [76, 275] on span "Оплачені" at bounding box center [85, 277] width 53 height 15
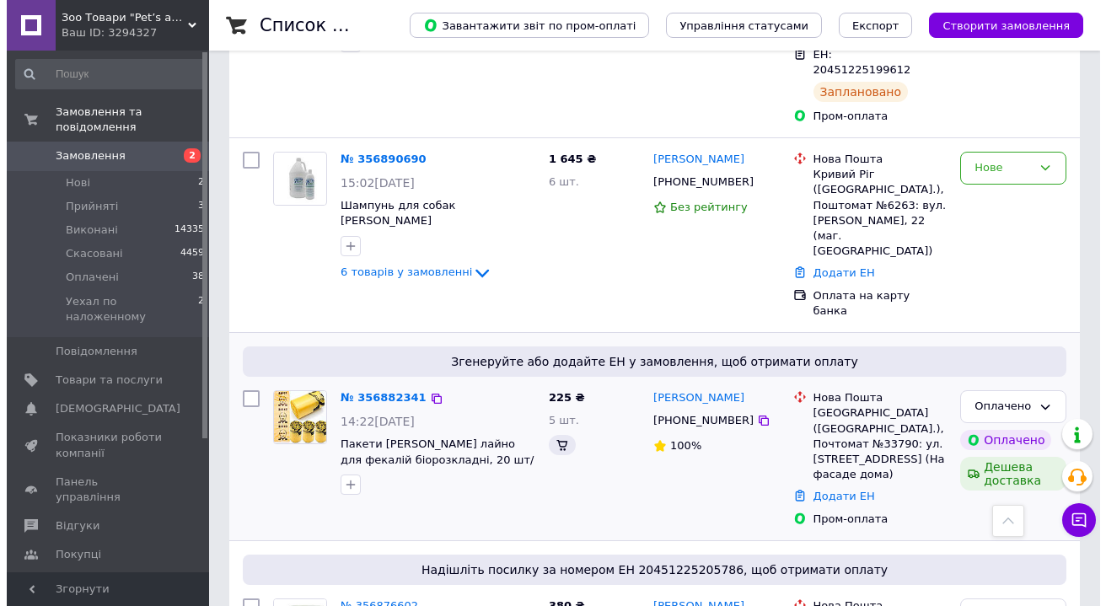
scroll to position [616, 0]
